Goal: Information Seeking & Learning: Understand process/instructions

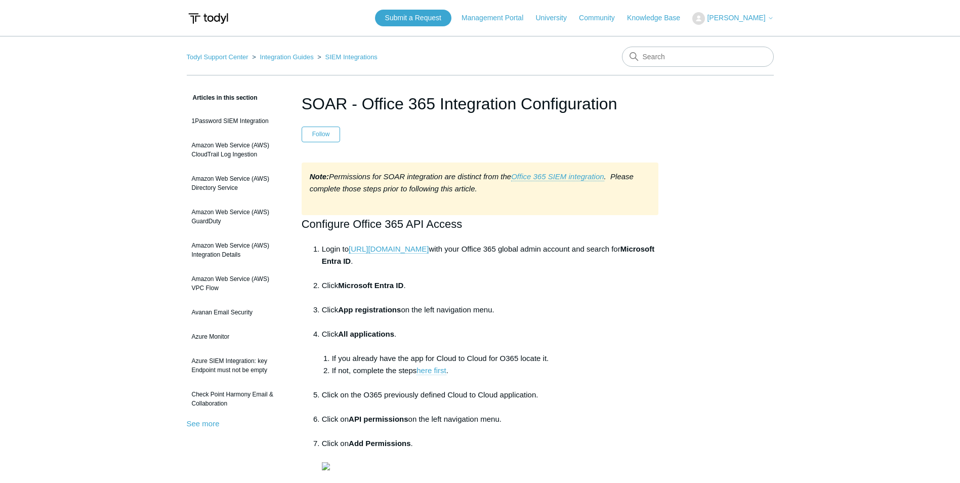
click at [434, 372] on link "here first" at bounding box center [430, 370] width 29 height 9
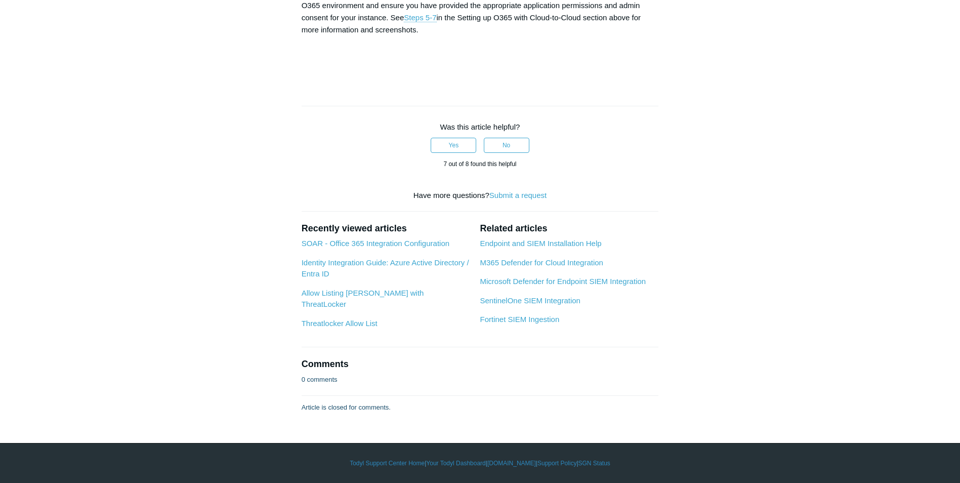
scroll to position [5463, 0]
